Goal: Download file/media

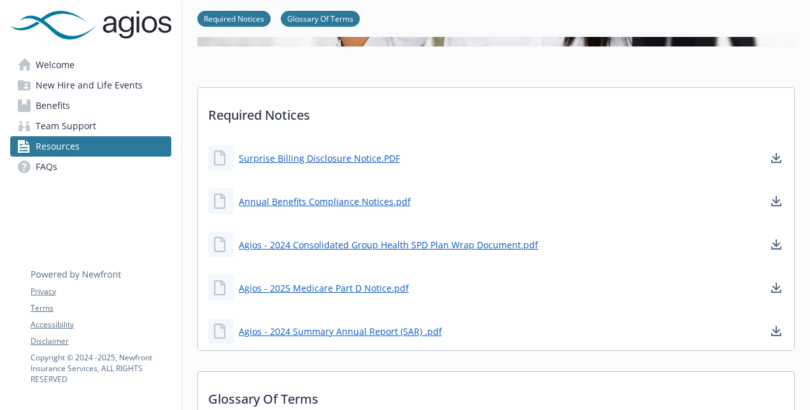
scroll to position [318, 0]
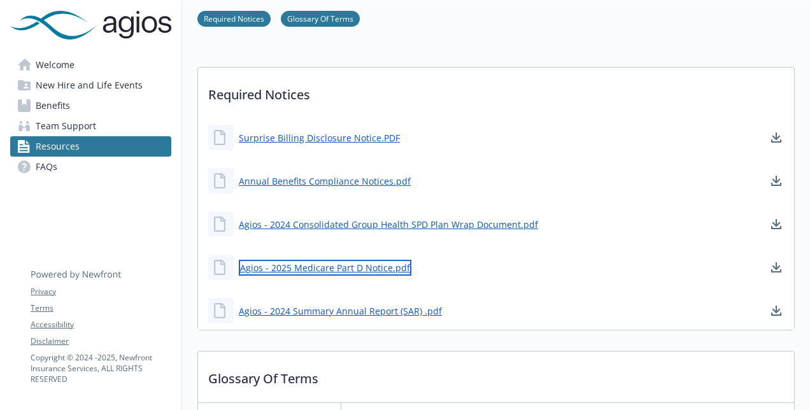
click at [325, 269] on link "Agios - 2025 Medicare Part D Notice.pdf" at bounding box center [325, 268] width 173 height 16
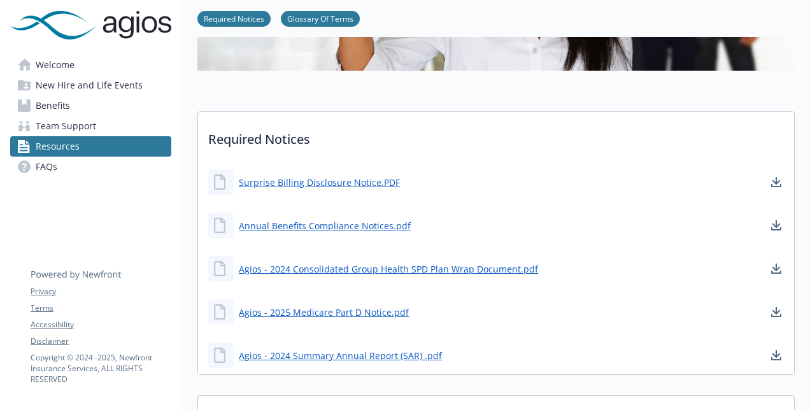
scroll to position [255, 0]
